Goal: Information Seeking & Learning: Learn about a topic

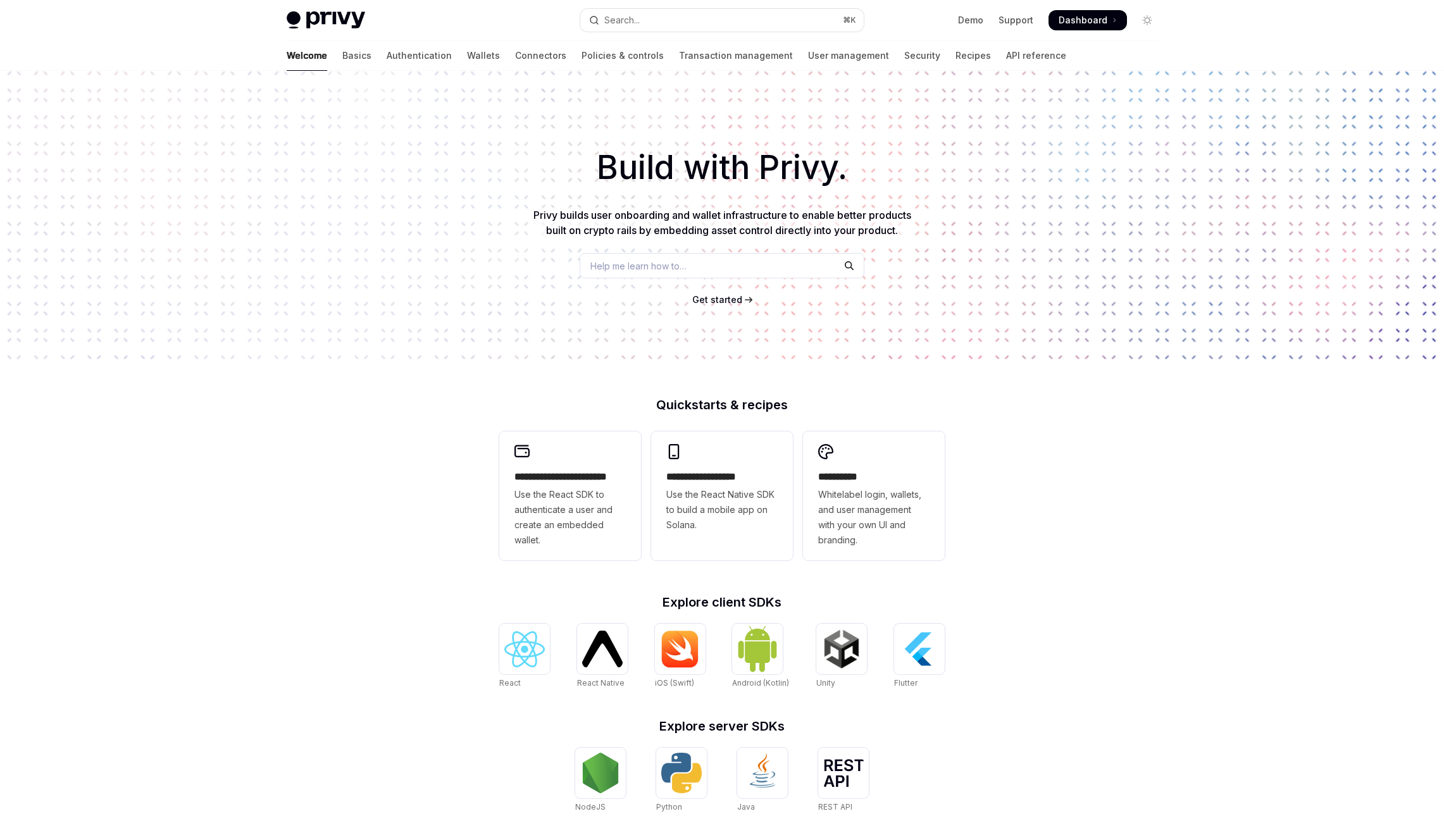
scroll to position [166, 0]
click at [343, 55] on link "Basics" at bounding box center [357, 55] width 29 height 30
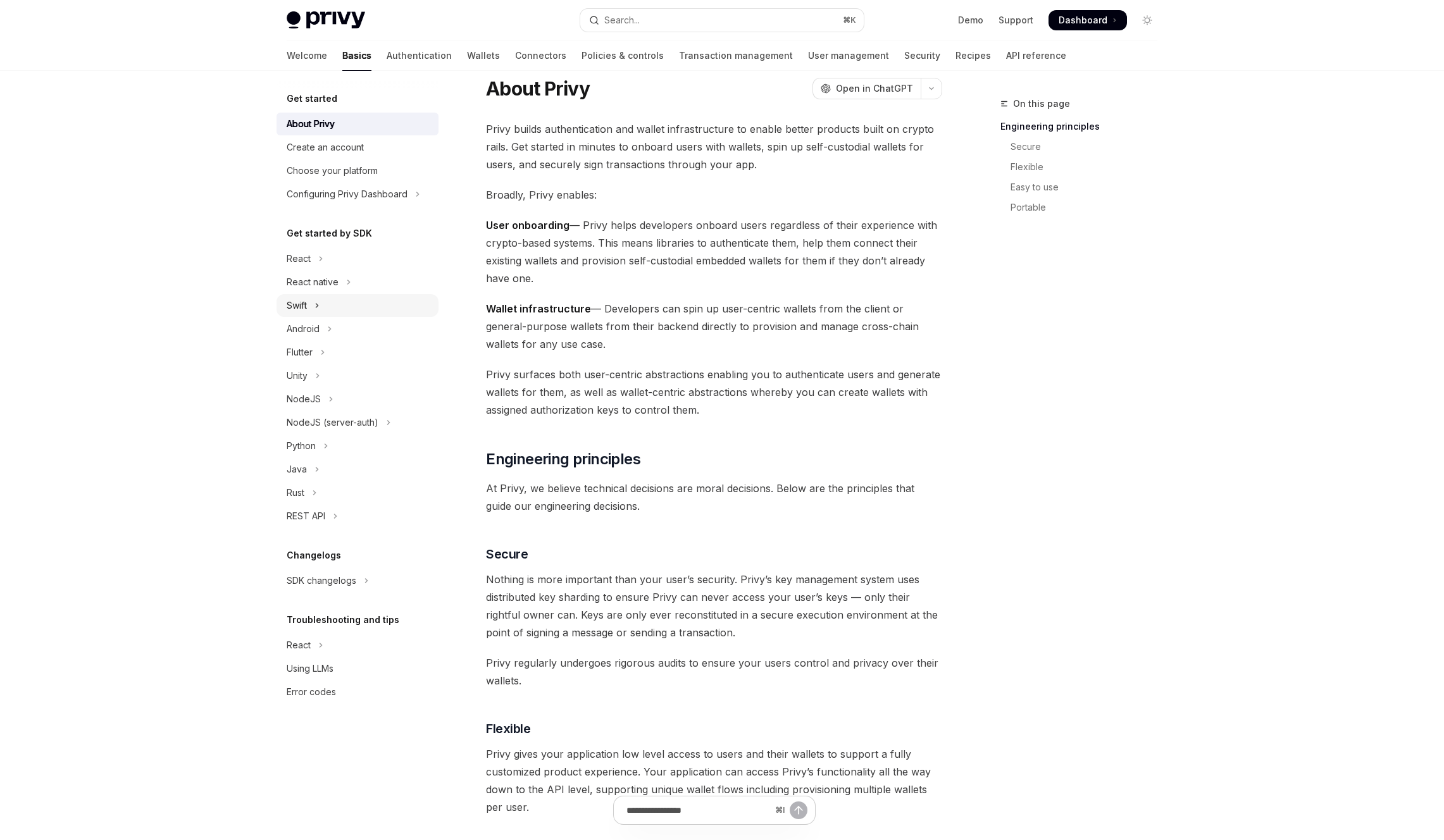
scroll to position [69, 0]
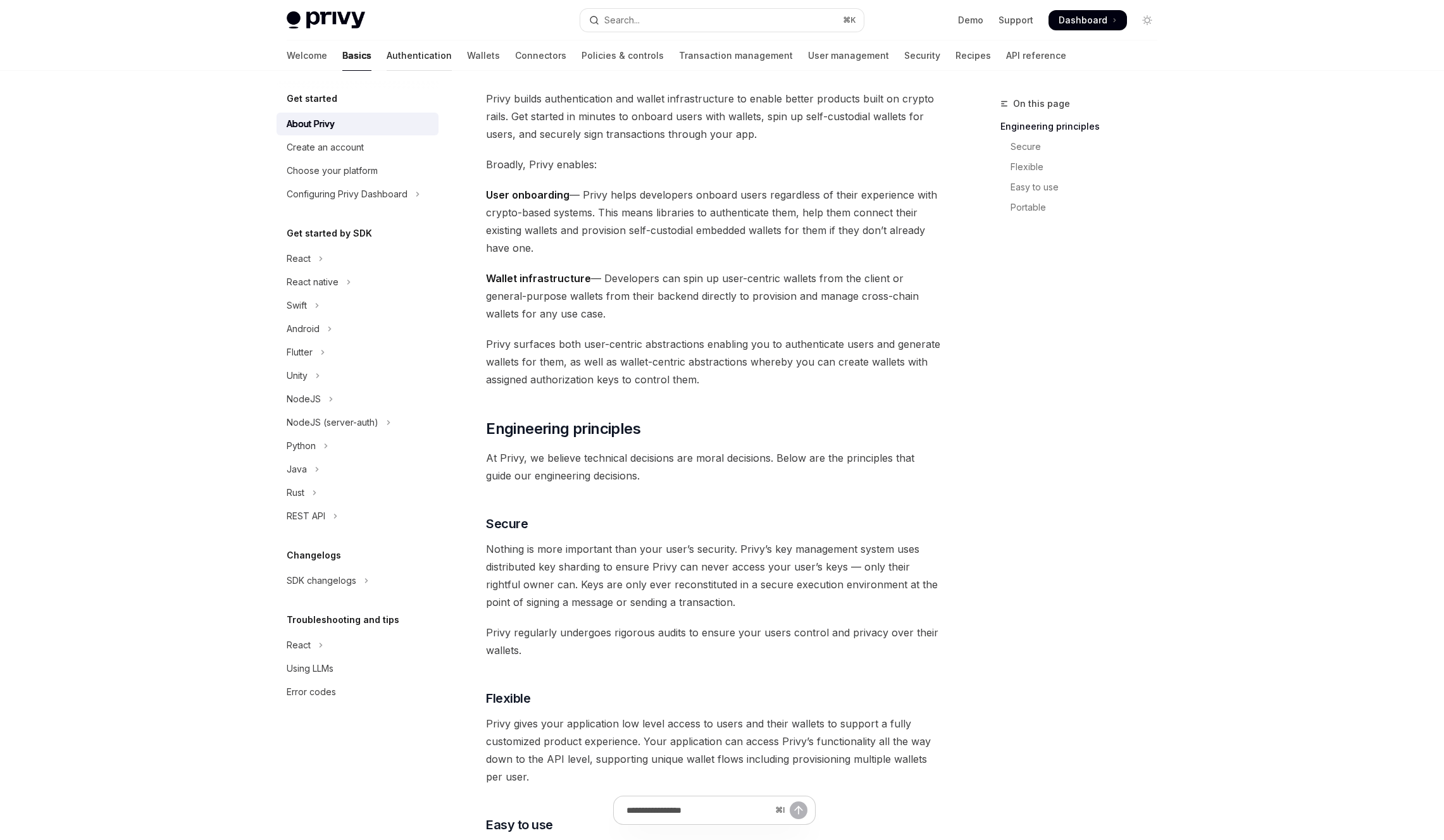
click at [387, 59] on link "Authentication" at bounding box center [419, 55] width 65 height 30
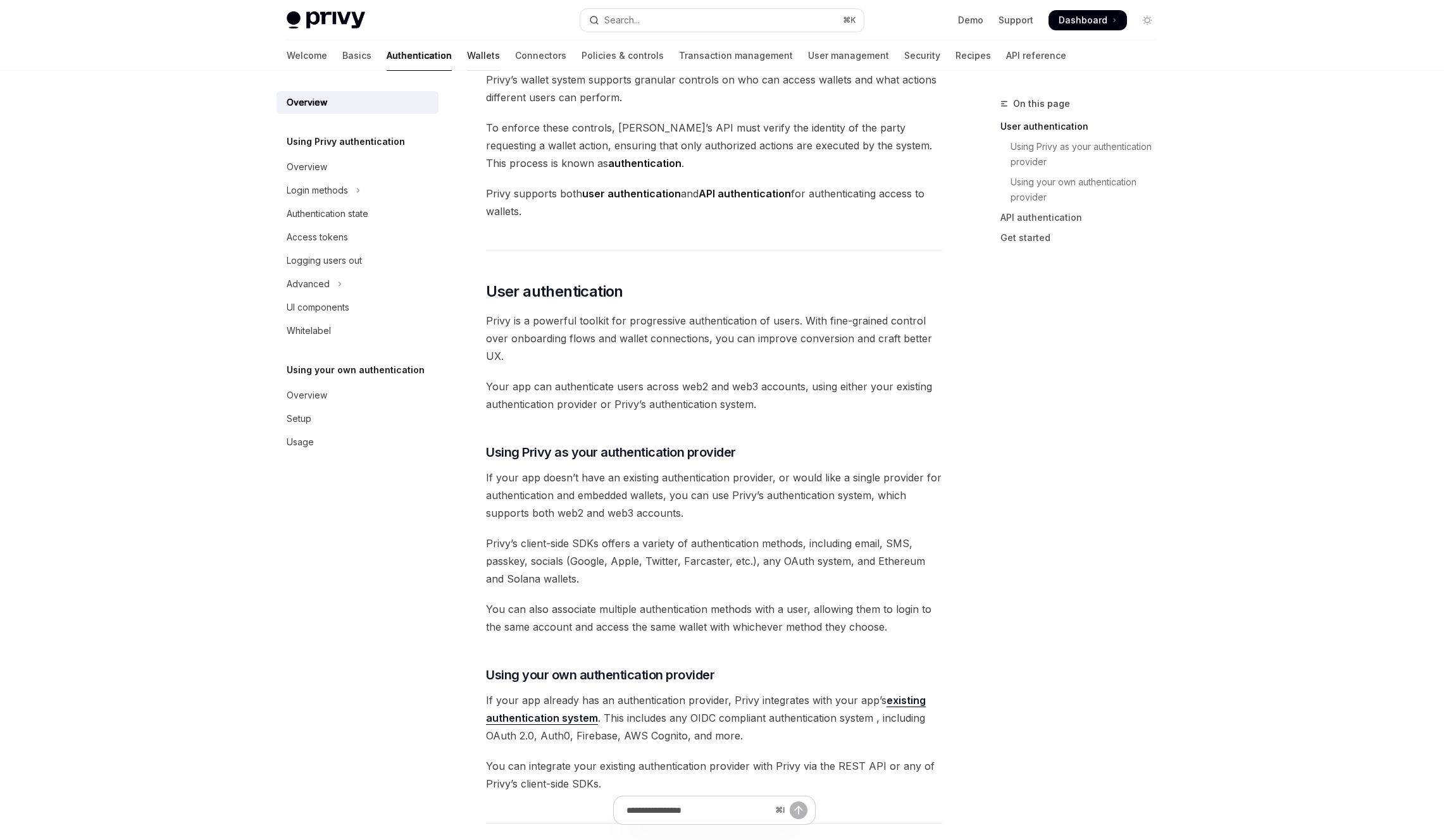
click at [467, 55] on link "Wallets" at bounding box center [483, 55] width 33 height 30
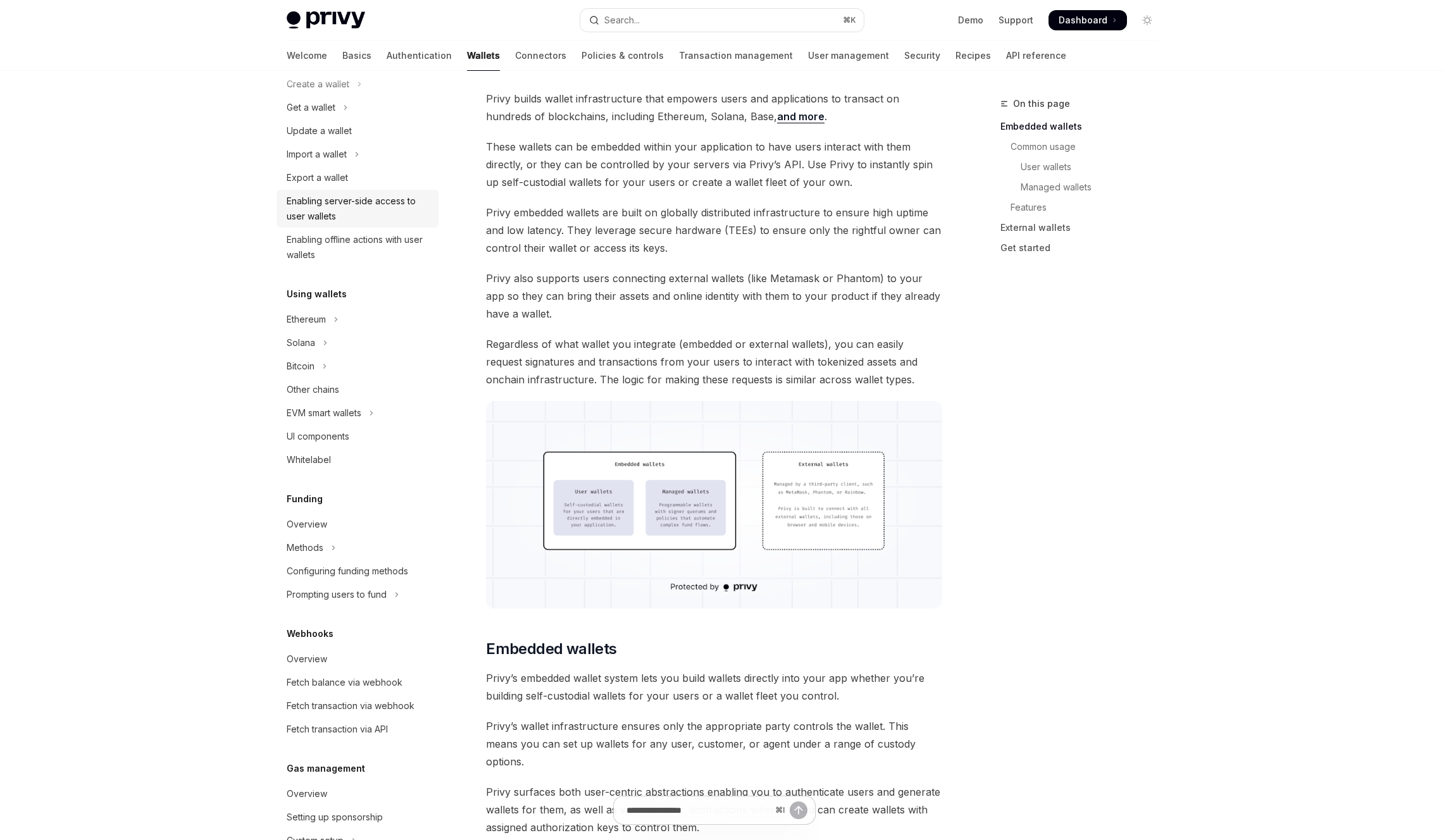
scroll to position [109, 0]
click at [331, 391] on div "Other chains" at bounding box center [313, 393] width 53 height 15
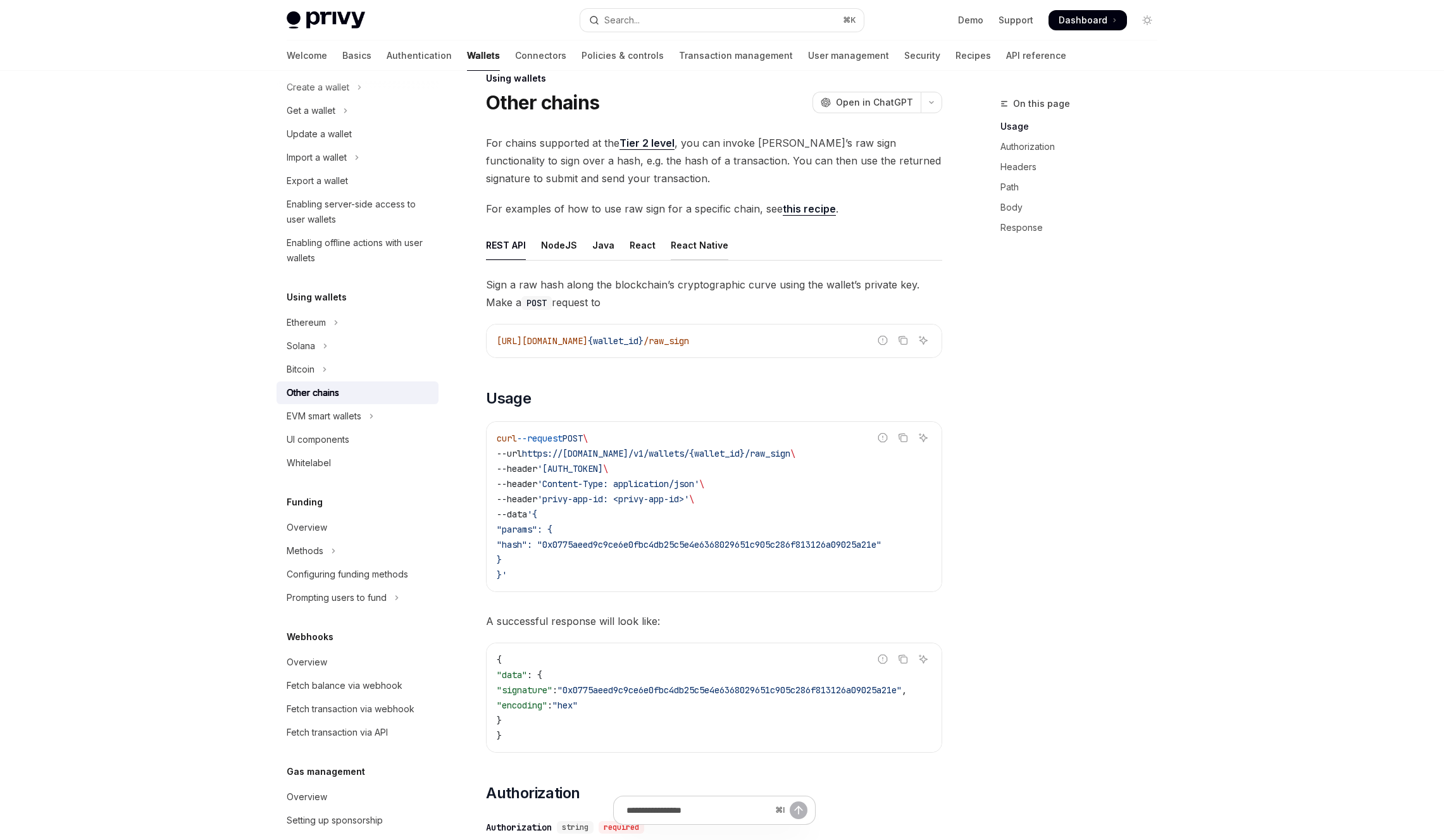
scroll to position [29, 0]
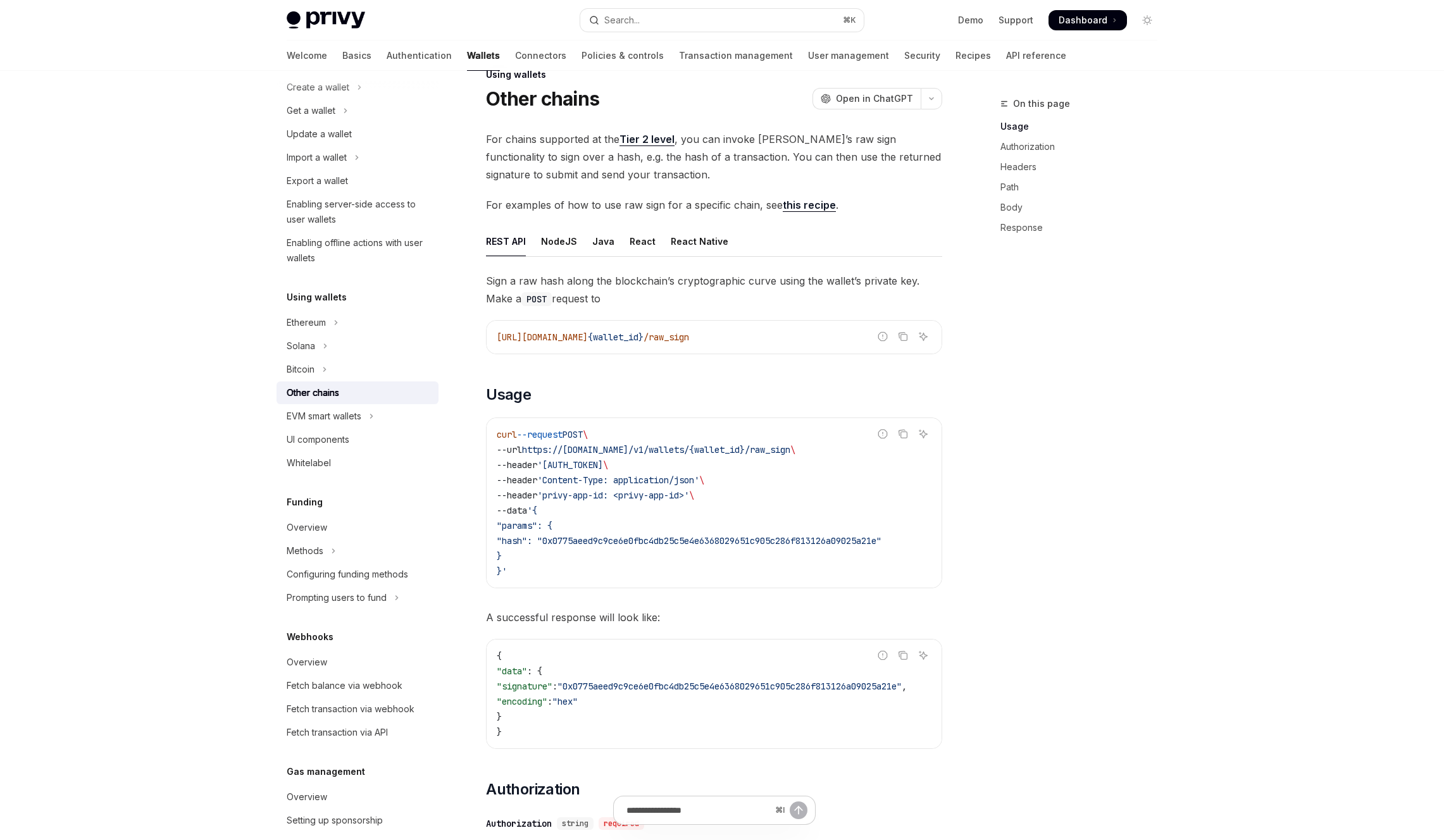
click at [643, 137] on link "Tier 2 level" at bounding box center [647, 140] width 55 height 13
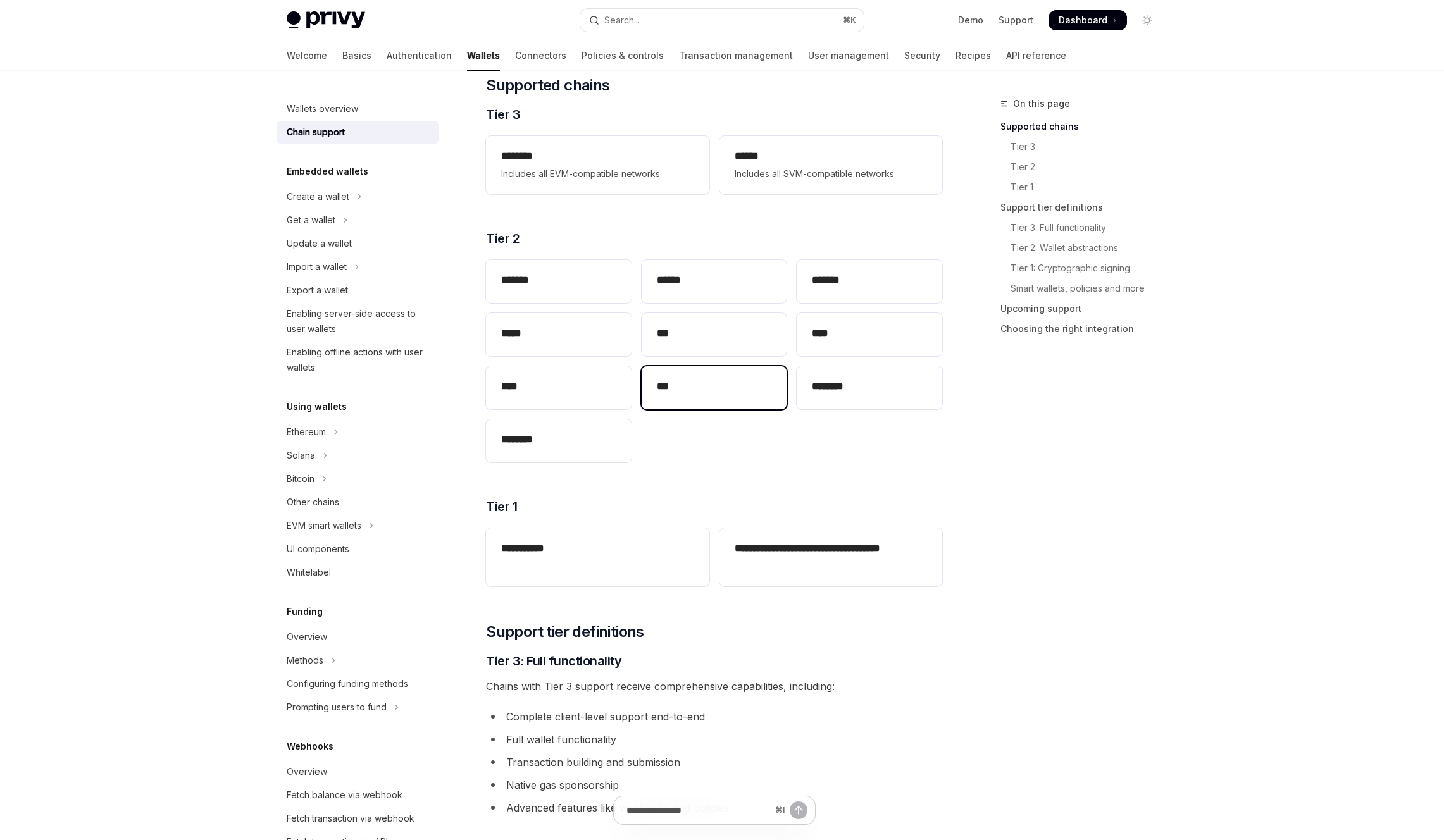
scroll to position [177, 0]
click at [683, 278] on h2 "******" at bounding box center [714, 278] width 115 height 15
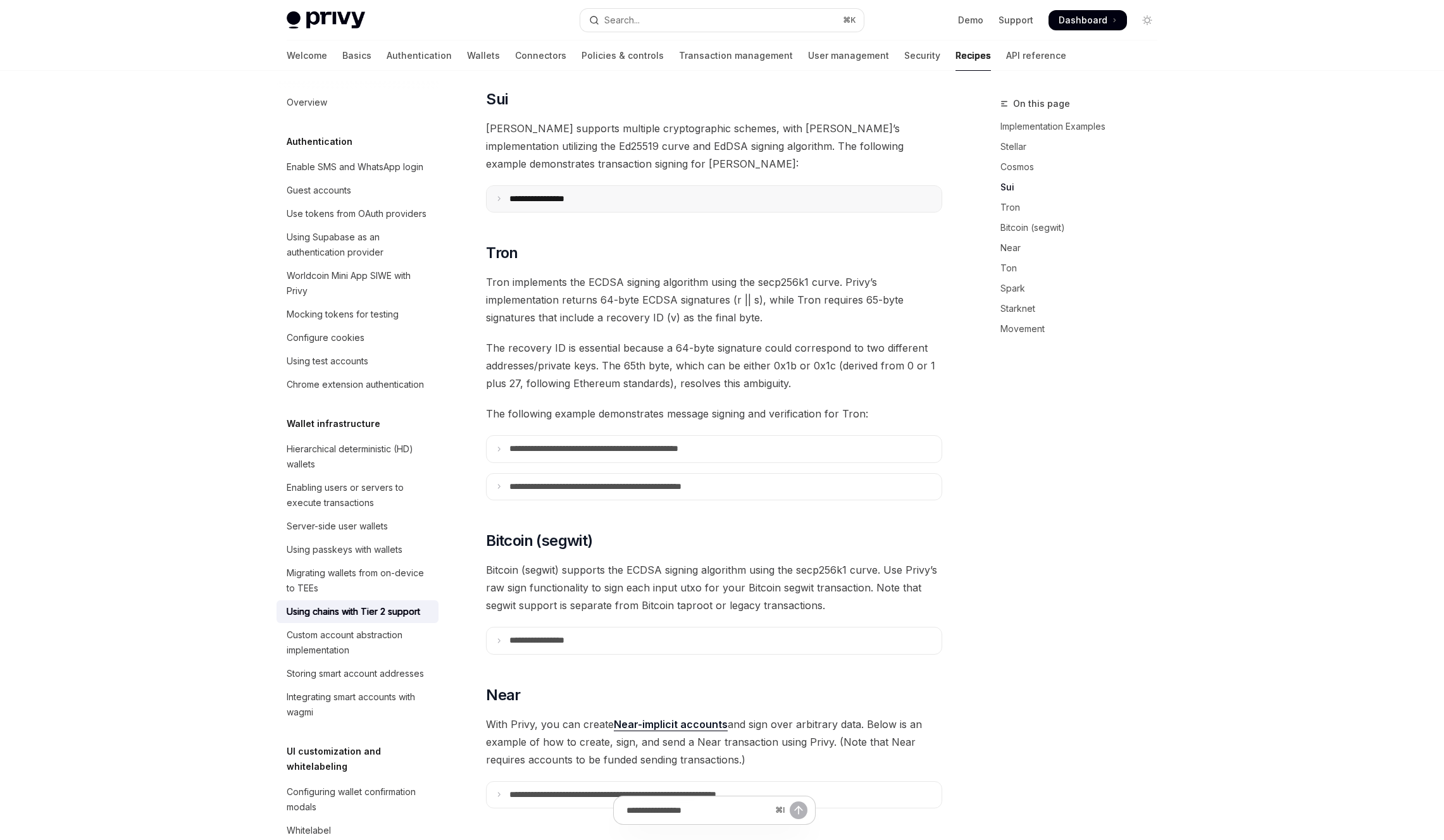
scroll to position [679, 0]
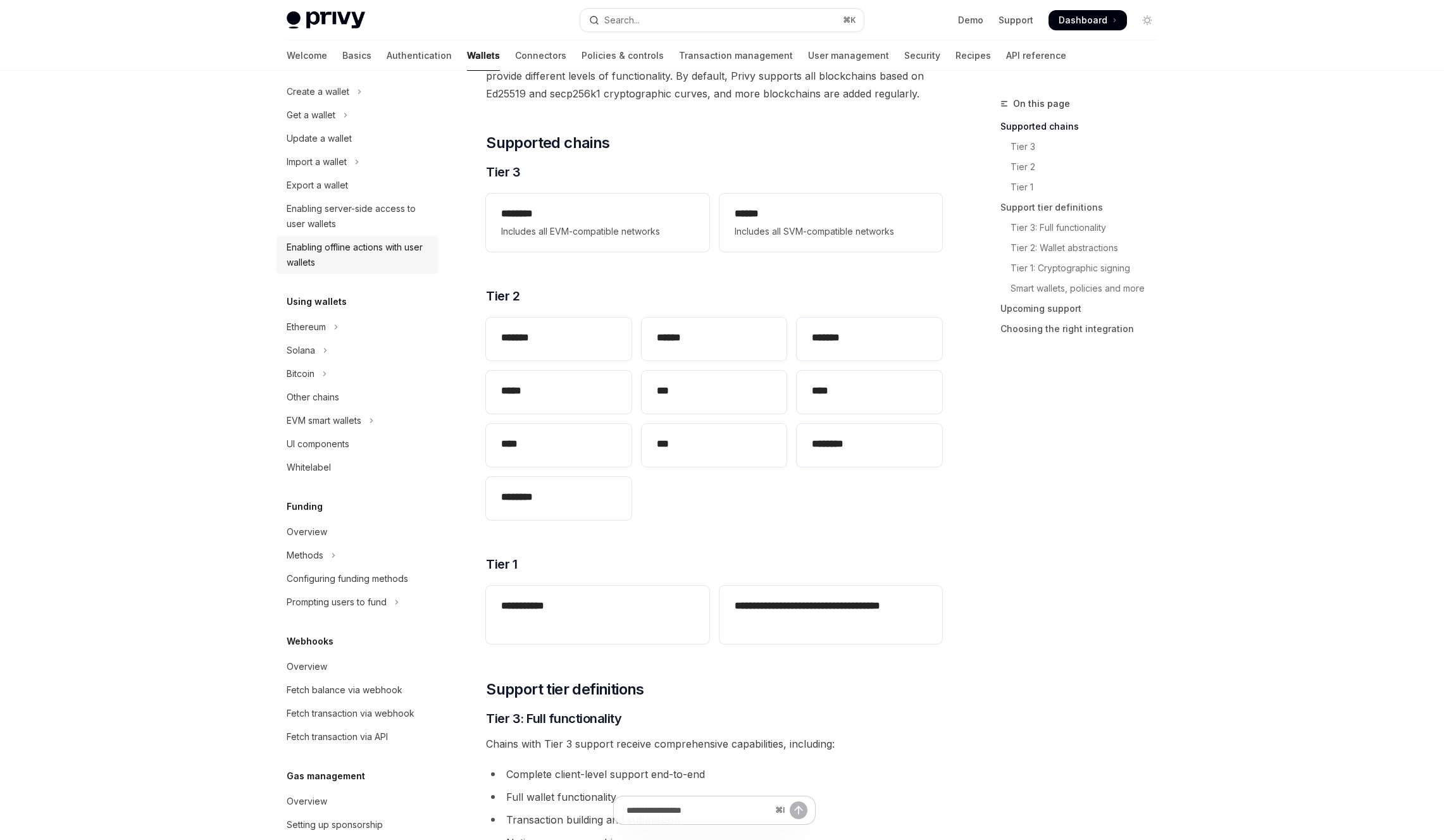
scroll to position [91, 0]
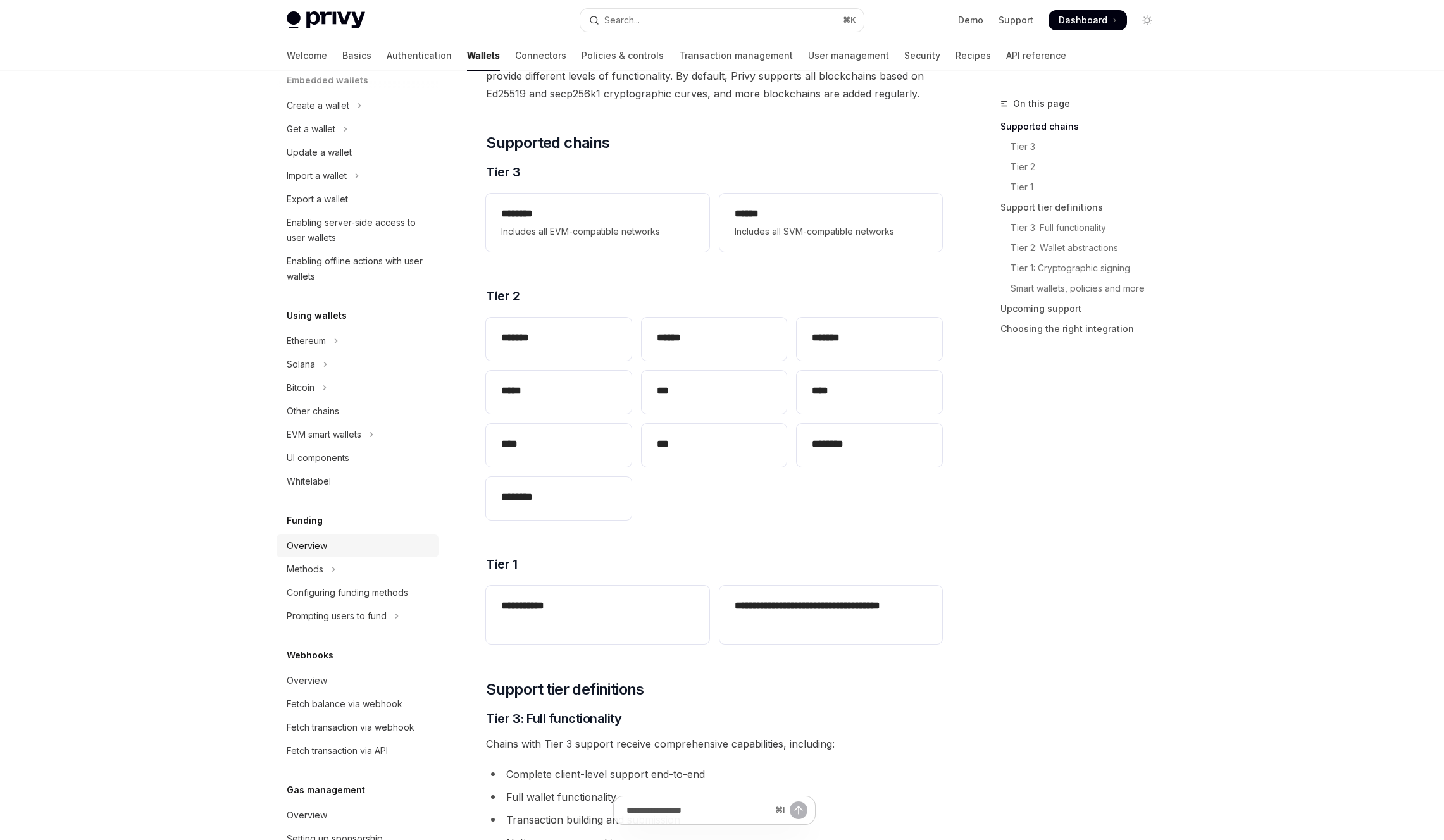
click at [322, 545] on div "Overview" at bounding box center [307, 546] width 41 height 15
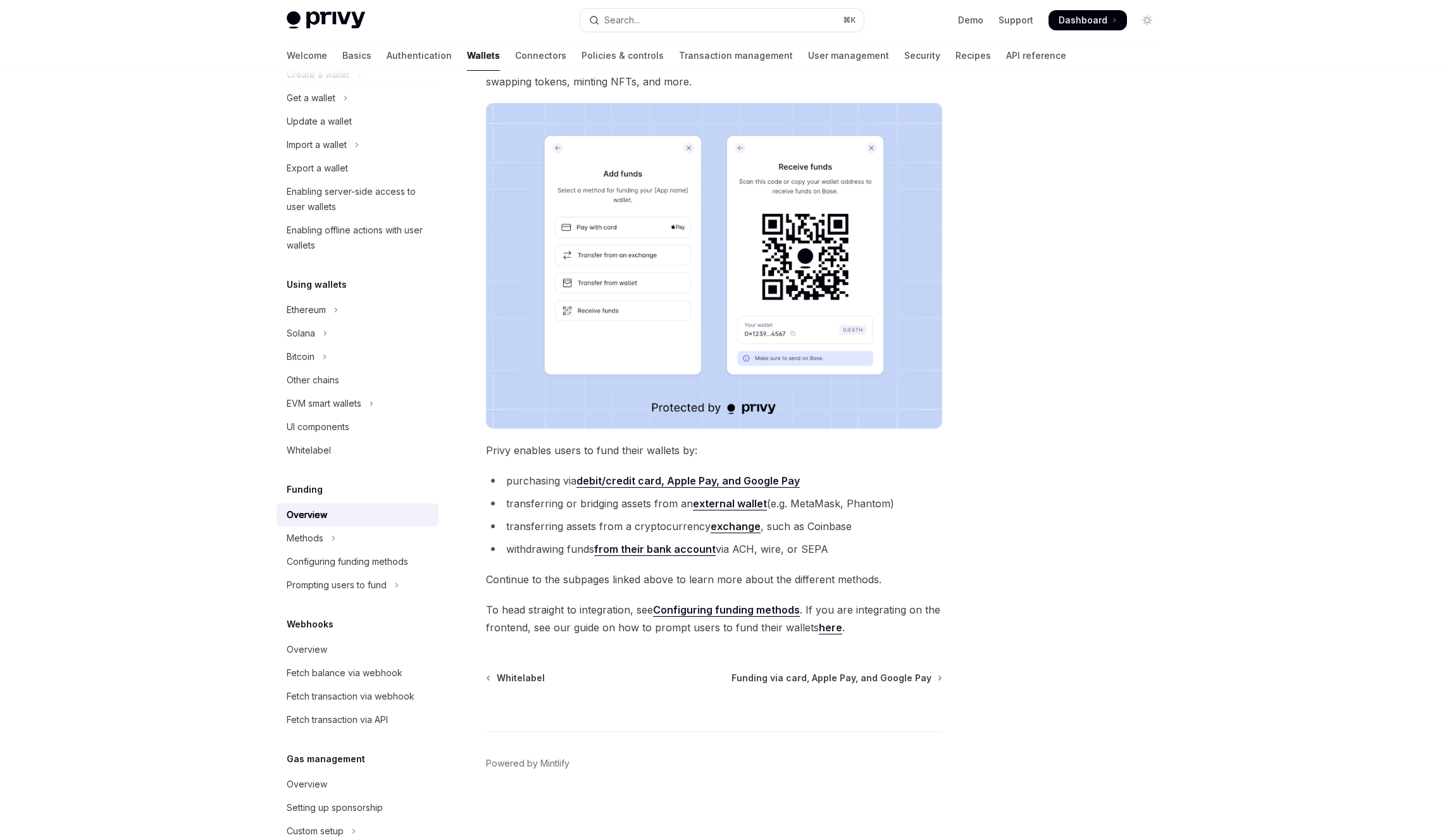
scroll to position [153, 0]
click at [729, 502] on strong "external wallet" at bounding box center [729, 503] width 74 height 13
type textarea "*"
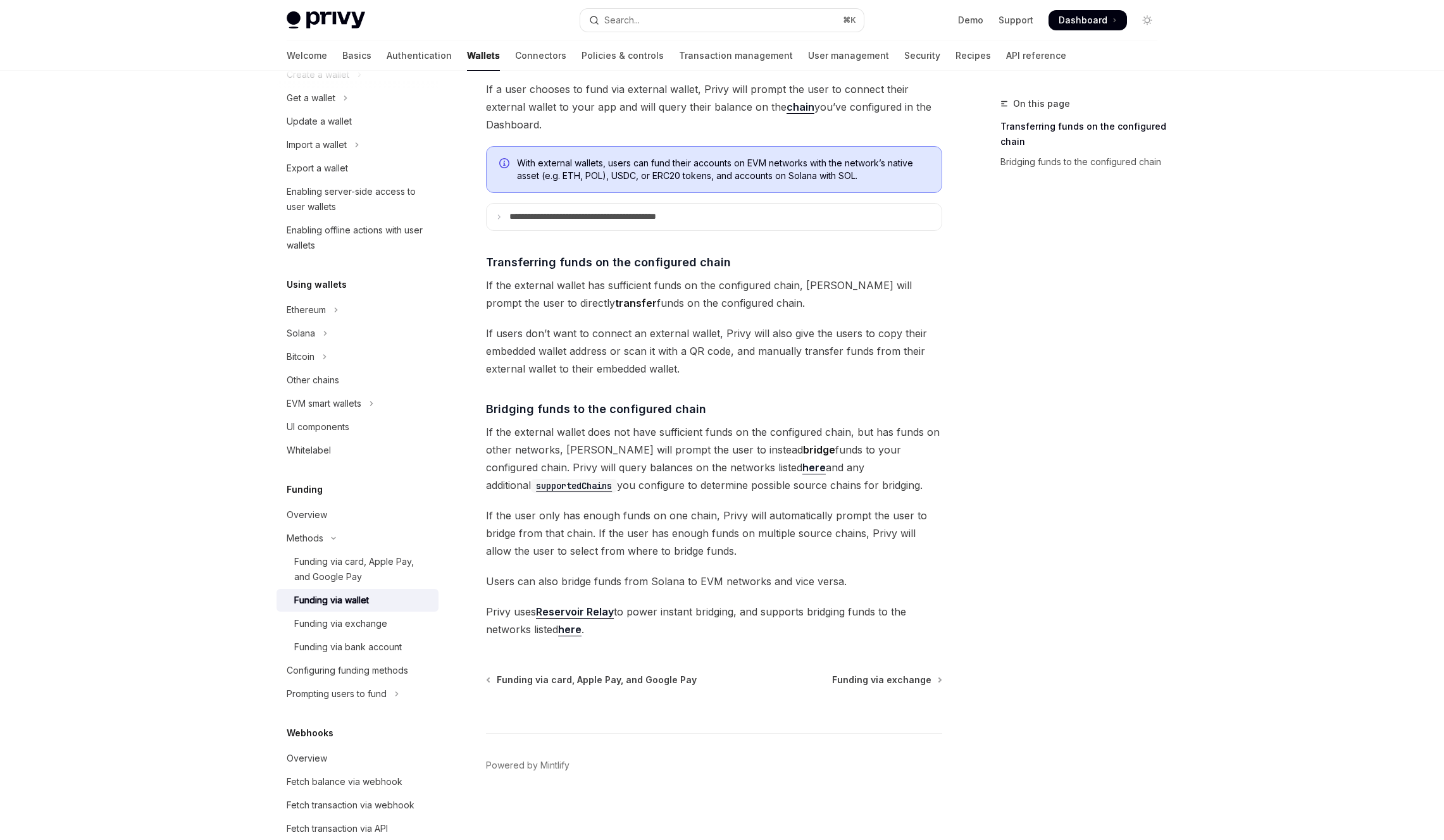
scroll to position [126, 0]
